Goal: Contribute content: Contribute content

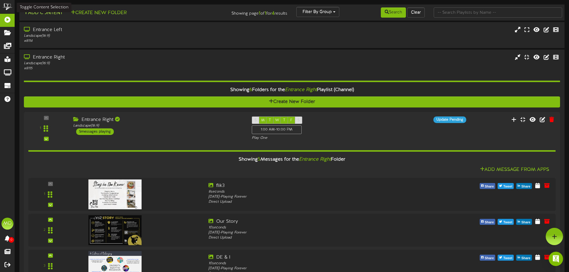
click at [59, 13] on button "Add Content" at bounding box center [43, 12] width 43 height 7
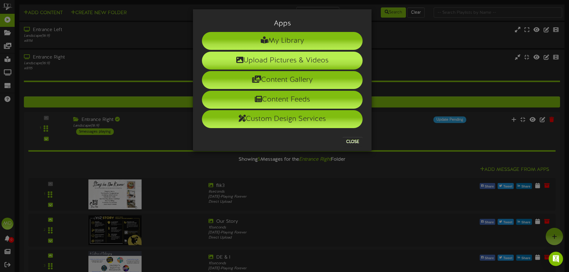
click at [283, 61] on li "Upload Pictures & Videos" at bounding box center [282, 61] width 161 height 18
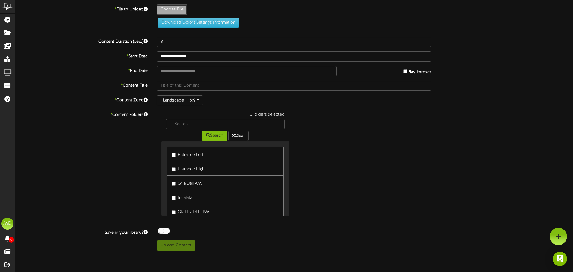
type input "**********"
type input "Seasonal090125"
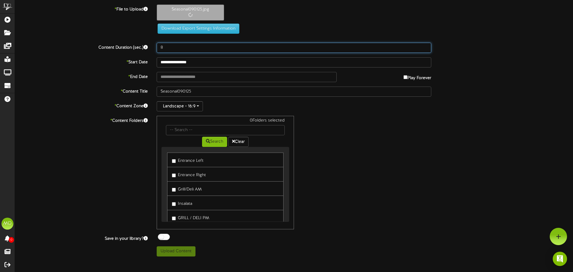
drag, startPoint x: 172, startPoint y: 50, endPoint x: 160, endPoint y: 48, distance: 12.3
click at [160, 48] on input "8" at bounding box center [294, 48] width 275 height 10
type input "600"
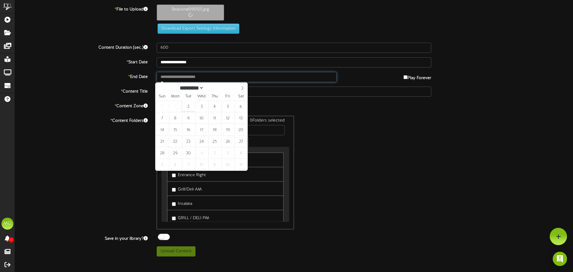
click at [260, 79] on input "text" at bounding box center [247, 77] width 180 height 10
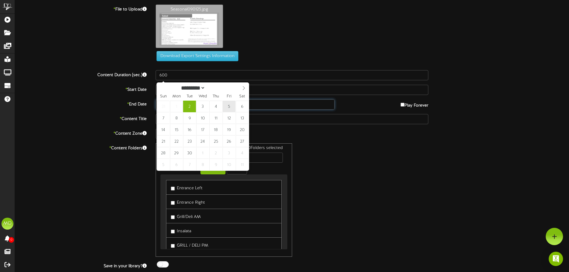
type input "**********"
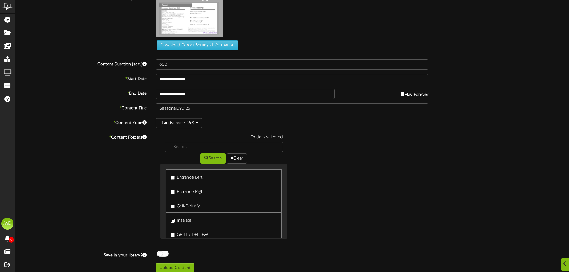
scroll to position [16, 0]
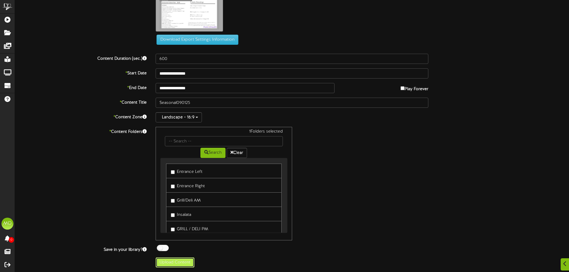
click at [173, 262] on button "Upload Content" at bounding box center [175, 262] width 39 height 10
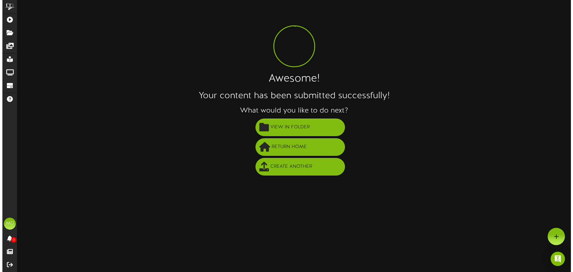
scroll to position [0, 0]
